Goal: Task Accomplishment & Management: Manage account settings

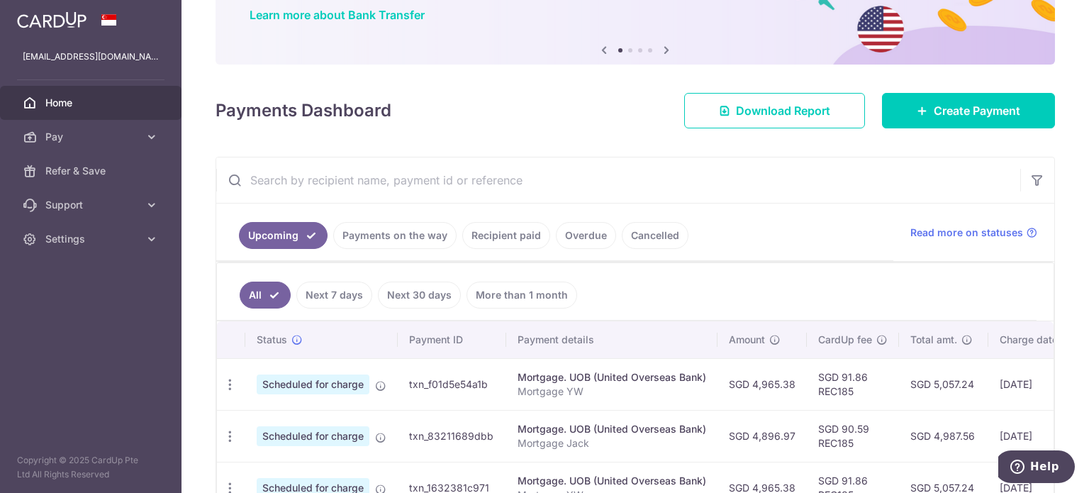
scroll to position [142, 0]
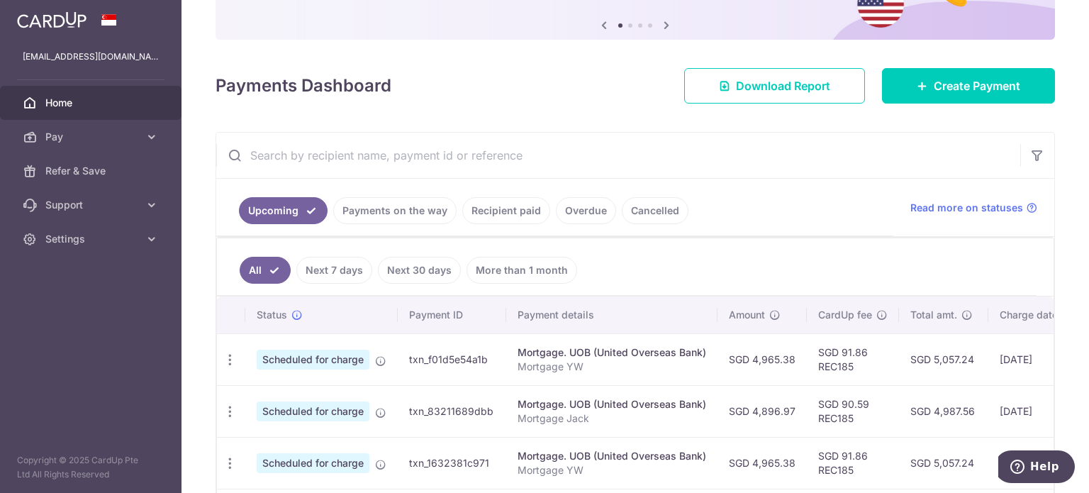
click at [423, 213] on link "Payments on the way" at bounding box center [394, 210] width 123 height 27
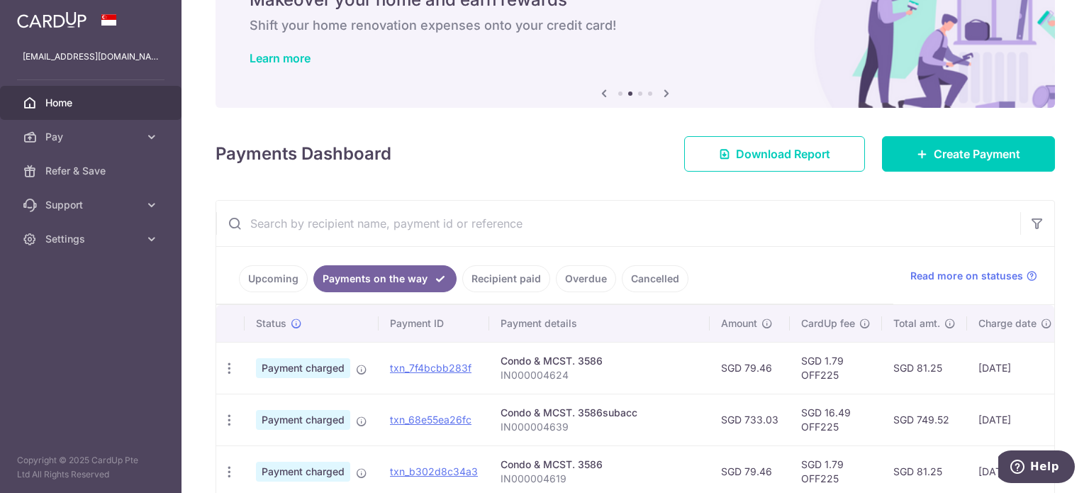
scroll to position [0, 0]
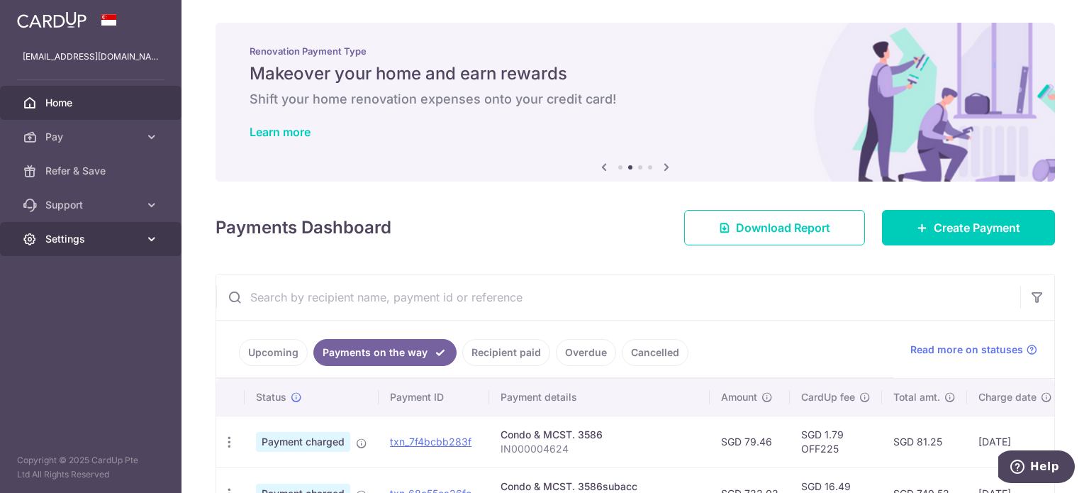
click at [78, 233] on span "Settings" at bounding box center [92, 239] width 94 height 14
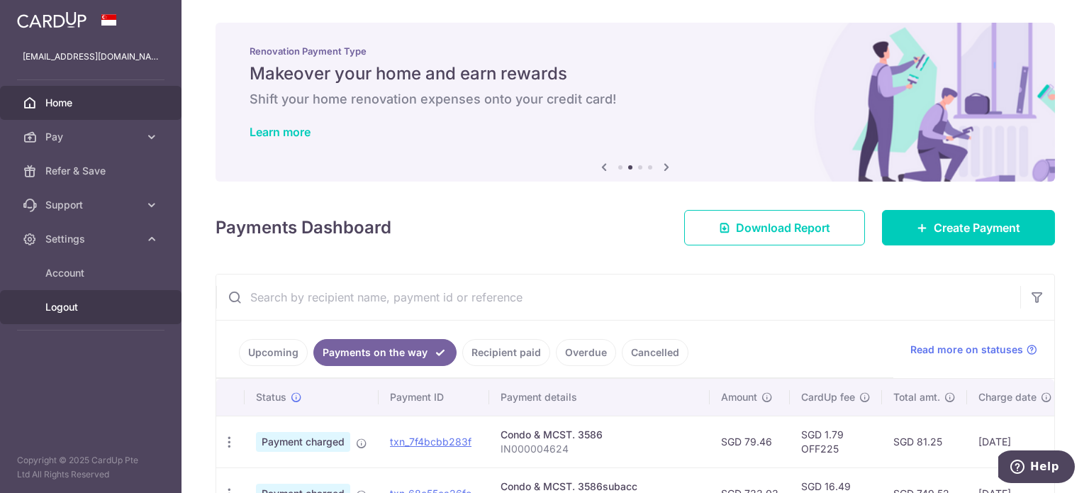
click at [77, 315] on link "Logout" at bounding box center [91, 307] width 182 height 34
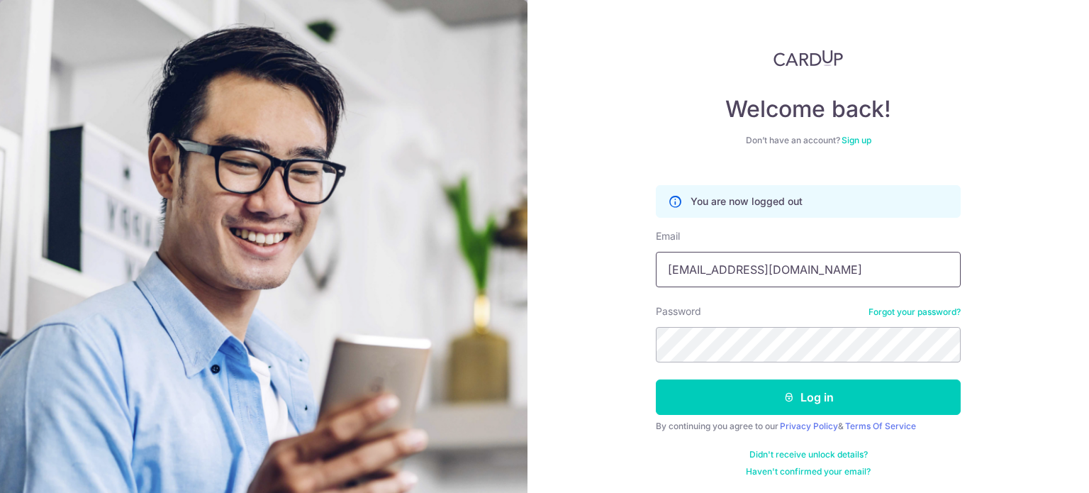
click at [798, 268] on input "[EMAIL_ADDRESS][DOMAIN_NAME]" at bounding box center [808, 269] width 305 height 35
type input "kohlivingsg@gmail.com"
click at [604, 399] on div "Welcome back! Don’t have an account? Sign up You are now logged out Email kohli…" at bounding box center [809, 246] width 562 height 493
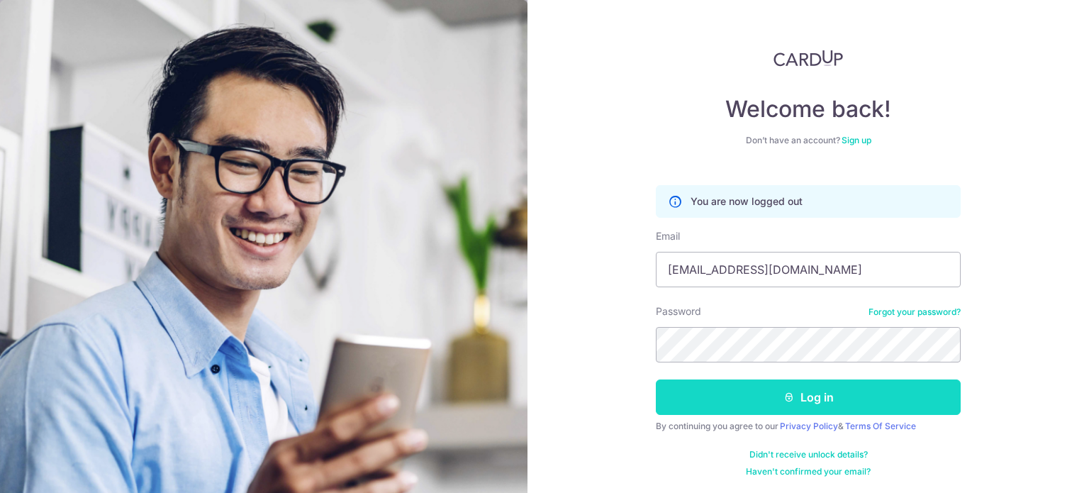
click at [702, 405] on button "Log in" at bounding box center [808, 396] width 305 height 35
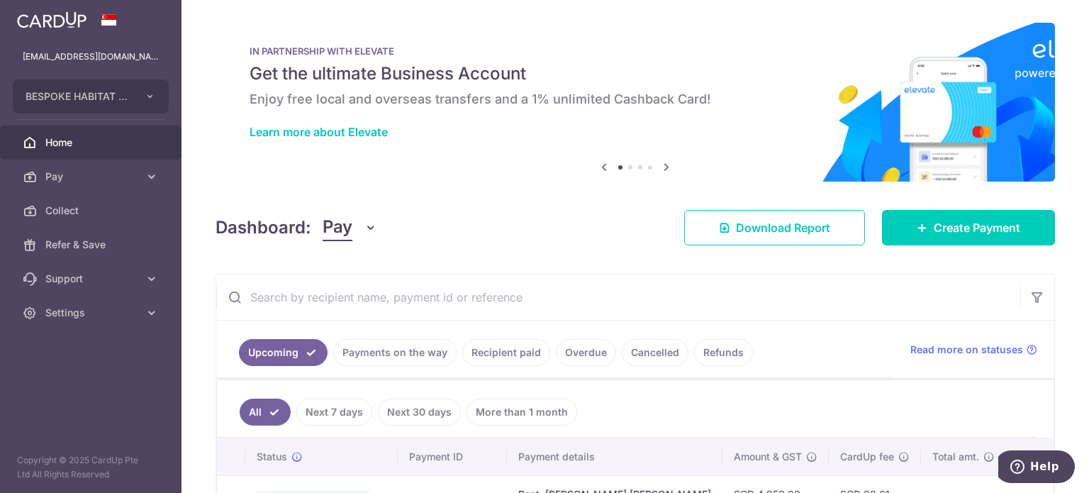
scroll to position [142, 0]
